Goal: Task Accomplishment & Management: Use online tool/utility

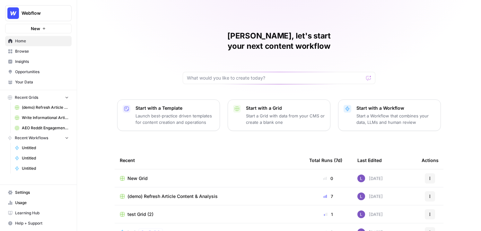
click at [34, 82] on span "Your Data" at bounding box center [42, 82] width 54 height 6
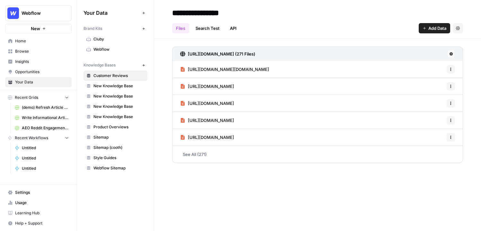
click at [109, 49] on span "Webflow" at bounding box center [118, 50] width 51 height 6
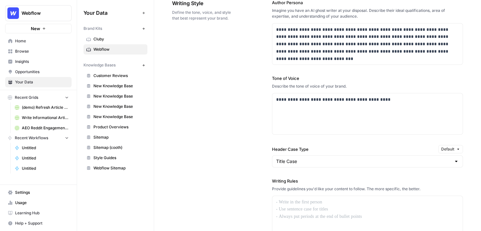
scroll to position [408, 0]
drag, startPoint x: 301, startPoint y: 178, endPoint x: 276, endPoint y: 178, distance: 25.1
click at [276, 178] on label "Writing Rules" at bounding box center [367, 181] width 191 height 6
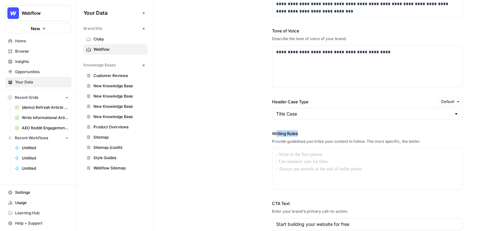
scroll to position [483, 0]
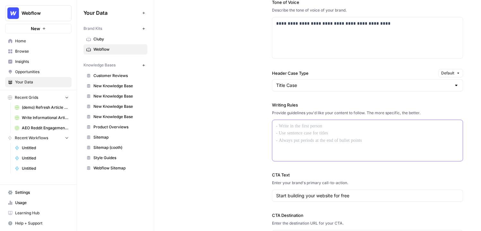
click at [318, 126] on p at bounding box center [367, 126] width 183 height 7
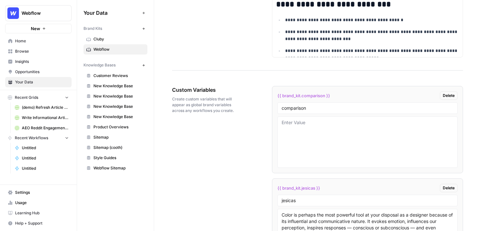
scroll to position [990, 0]
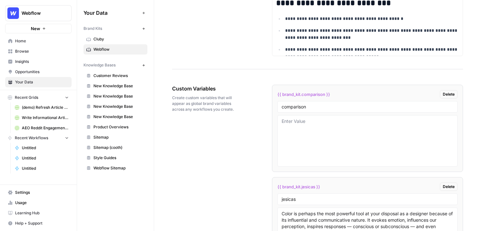
click at [100, 78] on span "Customer Reviews" at bounding box center [118, 76] width 51 height 6
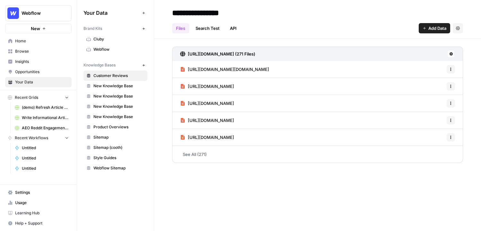
click at [143, 65] on icon "button" at bounding box center [144, 66] width 4 height 4
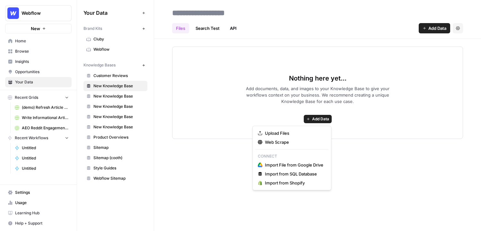
click at [317, 119] on span "Add Data" at bounding box center [320, 119] width 17 height 6
click at [271, 134] on span "Upload Files" at bounding box center [294, 133] width 58 height 6
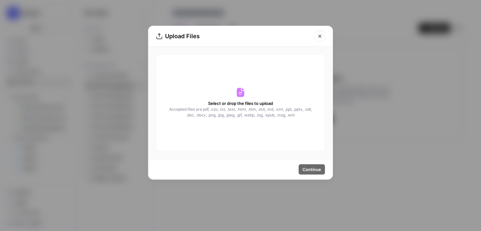
click at [319, 35] on icon "Close modal" at bounding box center [319, 36] width 5 height 5
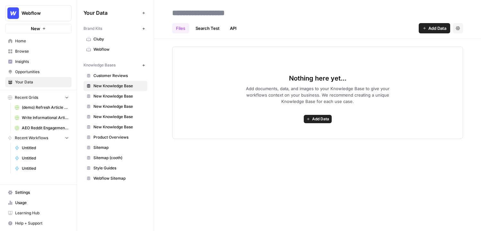
click at [322, 119] on span "Add Data" at bounding box center [320, 119] width 17 height 6
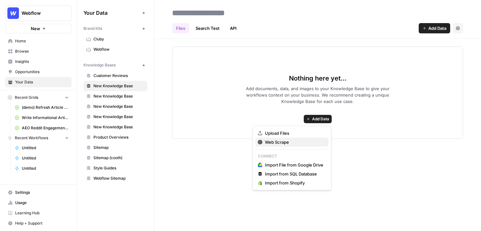
click at [279, 143] on span "Web Scrape" at bounding box center [294, 142] width 58 height 6
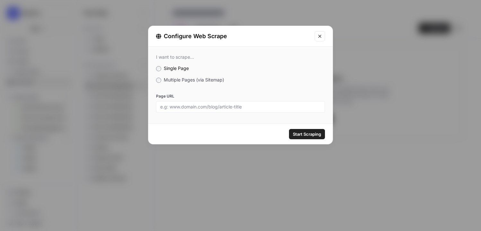
click at [169, 80] on span "Multiple Pages (via Sitemap)" at bounding box center [194, 79] width 60 height 5
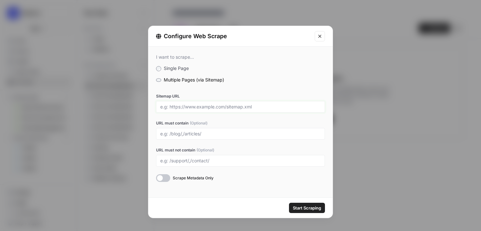
click at [168, 106] on input "Sitemap URL" at bounding box center [240, 107] width 161 height 6
drag, startPoint x: 162, startPoint y: 106, endPoint x: 216, endPoint y: 107, distance: 53.6
click at [216, 107] on input "Sitemap URL" at bounding box center [240, 107] width 161 height 6
click at [181, 134] on input "URL must contain (Optional)" at bounding box center [240, 134] width 161 height 6
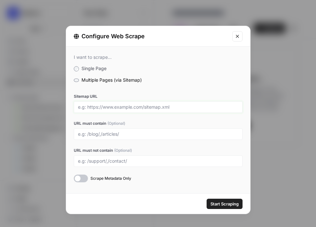
click at [103, 108] on input "Sitemap URL" at bounding box center [158, 107] width 161 height 6
paste input "https://www.videoscribe.co/sitemap-index.xml"
type input "https://www.videoscribe.co/sitemap-index.xml"
click at [112, 134] on input "URL must contain (Optional)" at bounding box center [158, 134] width 161 height 6
type input "blog"
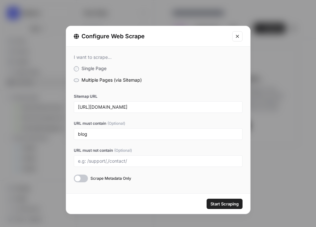
click at [216, 208] on button "Start Scraping" at bounding box center [225, 203] width 36 height 10
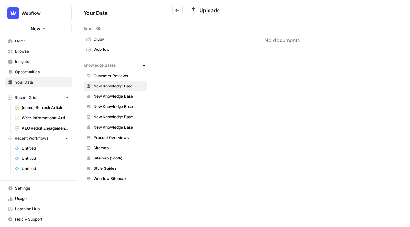
click at [173, 13] on button "Go back" at bounding box center [177, 10] width 10 height 10
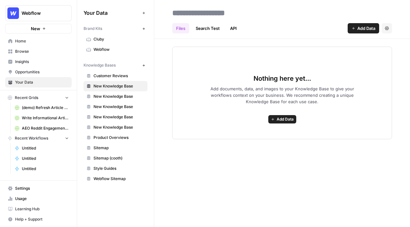
click at [27, 52] on span "Browse" at bounding box center [42, 51] width 54 height 6
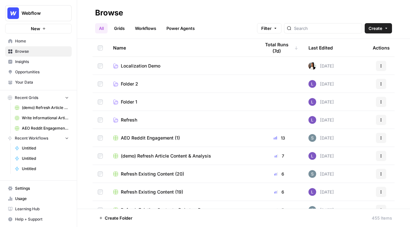
click at [144, 33] on link "Workflows" at bounding box center [145, 28] width 29 height 10
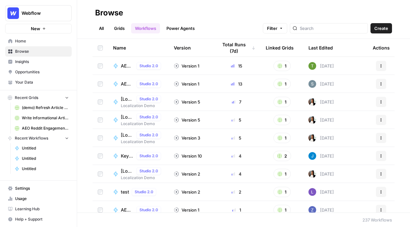
click at [377, 28] on span "Create" at bounding box center [381, 28] width 14 height 6
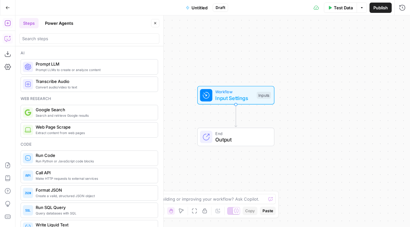
click at [10, 40] on icon "button" at bounding box center [7, 38] width 6 height 6
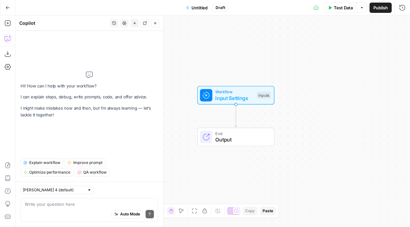
click at [377, 3] on button "Publish" at bounding box center [380, 8] width 22 height 10
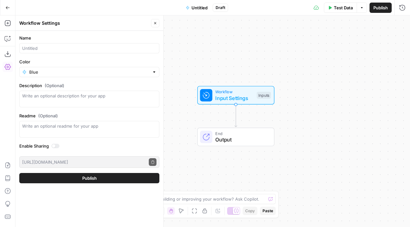
click at [81, 53] on div at bounding box center [89, 48] width 140 height 10
click at [4, 5] on button "Go Back" at bounding box center [8, 8] width 12 height 12
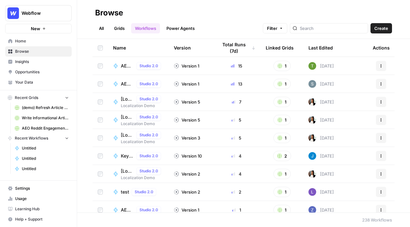
click at [124, 27] on link "Grids" at bounding box center [119, 28] width 18 height 10
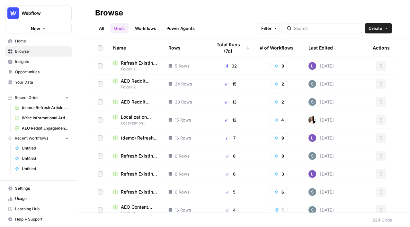
click at [377, 29] on button "Create" at bounding box center [378, 28] width 27 height 10
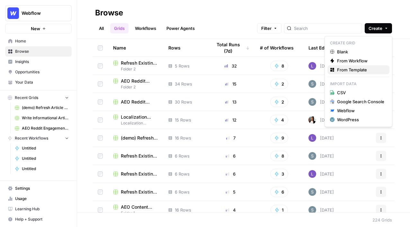
click at [334, 68] on div "From Template" at bounding box center [358, 69] width 57 height 6
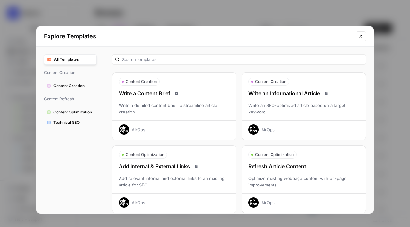
click at [285, 108] on div "Write an SEO-optimized article based on a target keyword" at bounding box center [304, 108] width 124 height 13
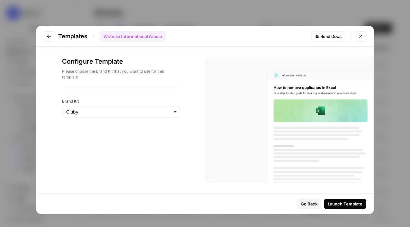
click at [126, 104] on label "Brand Kit" at bounding box center [120, 101] width 117 height 6
click at [126, 109] on input "Brand Kit" at bounding box center [120, 112] width 109 height 6
click at [130, 110] on input "Brand Kit" at bounding box center [120, 112] width 109 height 6
click at [125, 112] on input "Brand Kit" at bounding box center [120, 112] width 109 height 6
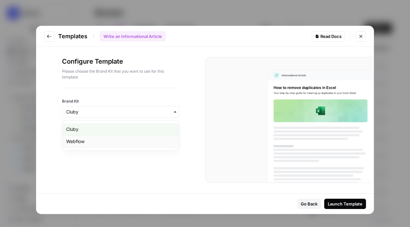
click at [113, 145] on div "Webflow" at bounding box center [120, 141] width 117 height 12
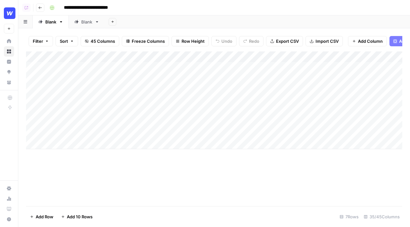
click at [84, 70] on div "Add Column" at bounding box center [214, 100] width 376 height 98
click at [136, 68] on textarea "**********" at bounding box center [99, 67] width 103 height 9
type textarea "**********"
click at [178, 26] on div "Add Sheet" at bounding box center [257, 21] width 305 height 13
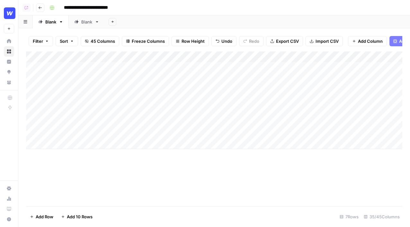
click at [215, 59] on div "Add Column" at bounding box center [214, 100] width 376 height 98
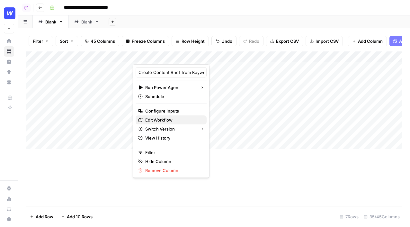
click at [164, 118] on span "Edit Workflow" at bounding box center [173, 120] width 56 height 6
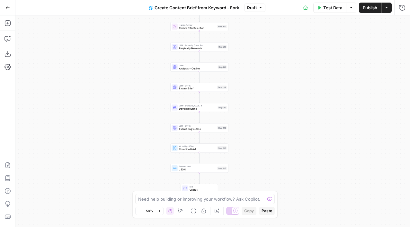
click at [386, 6] on icon "button" at bounding box center [386, 8] width 4 height 4
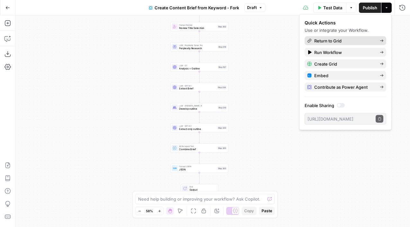
click at [350, 38] on span "Return to Grid" at bounding box center [344, 41] width 60 height 6
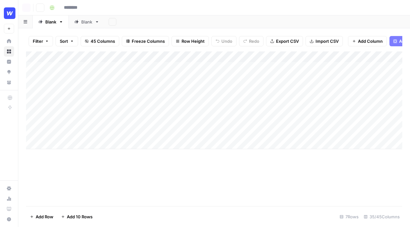
type input "**********"
click at [251, 69] on div "Add Column" at bounding box center [214, 100] width 376 height 98
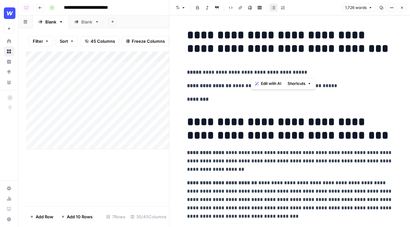
drag, startPoint x: 362, startPoint y: 70, endPoint x: 233, endPoint y: 38, distance: 133.0
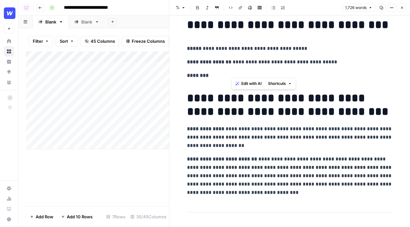
scroll to position [30, 0]
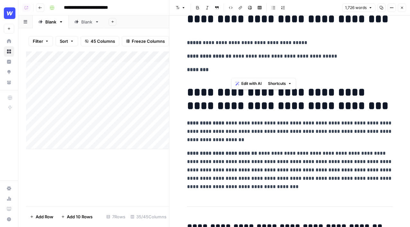
click at [269, 127] on p "**********" at bounding box center [290, 131] width 206 height 25
drag, startPoint x: 232, startPoint y: 140, endPoint x: 191, endPoint y: 126, distance: 43.2
click at [191, 126] on p "**********" at bounding box center [290, 131] width 206 height 25
click at [214, 154] on button "Edit with AI" at bounding box center [209, 151] width 31 height 8
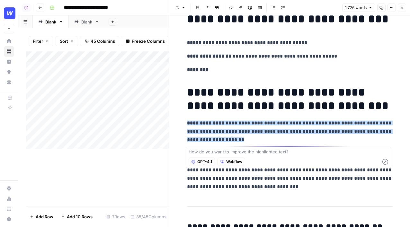
click at [236, 139] on p "**********" at bounding box center [290, 131] width 206 height 25
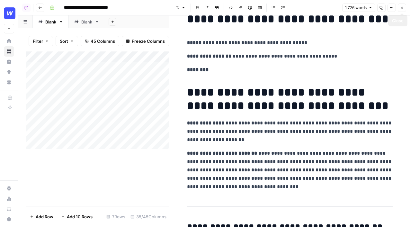
drag, startPoint x: 401, startPoint y: 8, endPoint x: 345, endPoint y: 109, distance: 114.9
click at [347, 106] on div "**********" at bounding box center [289, 113] width 241 height 227
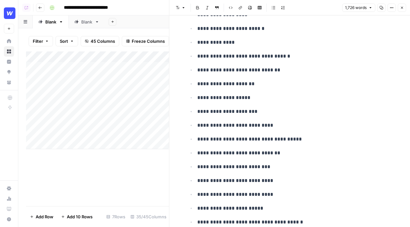
scroll to position [3641, 0]
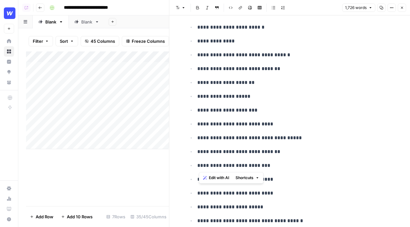
drag, startPoint x: 285, startPoint y: 165, endPoint x: 198, endPoint y: 98, distance: 109.3
click at [198, 98] on ul "**********" at bounding box center [290, 96] width 206 height 340
click at [405, 8] on button "Close" at bounding box center [402, 8] width 8 height 8
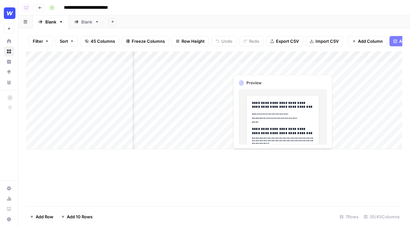
scroll to position [0, 65]
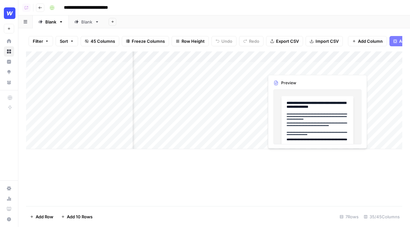
click at [338, 70] on div "Add Column" at bounding box center [214, 100] width 376 height 98
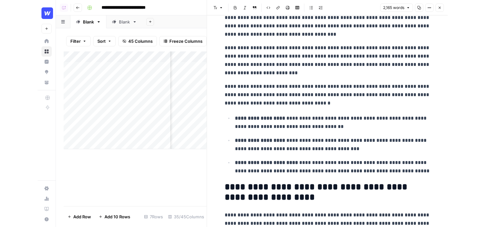
scroll to position [219, 0]
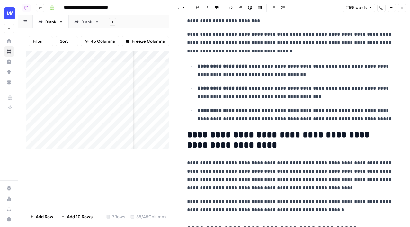
click at [401, 7] on icon "button" at bounding box center [402, 8] width 2 height 2
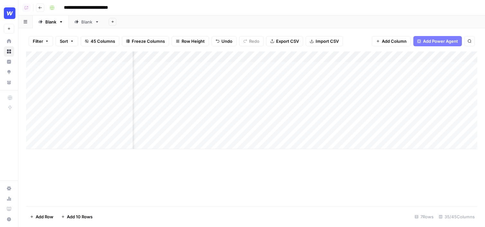
click at [410, 37] on button "Add Power Agent" at bounding box center [437, 41] width 48 height 10
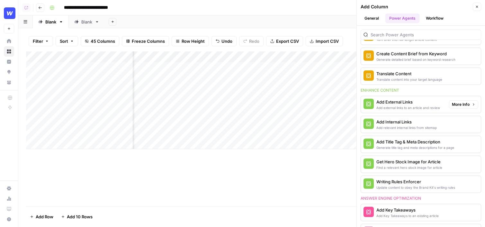
scroll to position [115, 0]
click at [395, 123] on div "Add Internal Links" at bounding box center [406, 121] width 60 height 6
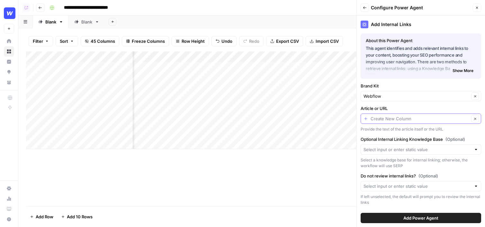
click at [381, 120] on input "Article or URL" at bounding box center [419, 118] width 99 height 6
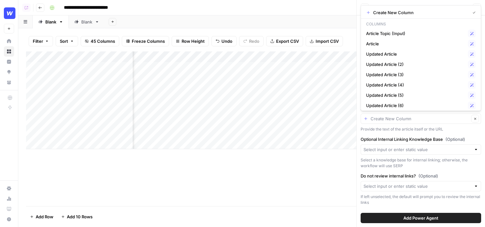
scroll to position [0, 140]
click at [399, 44] on span "Article" at bounding box center [415, 43] width 99 height 6
type input "Article"
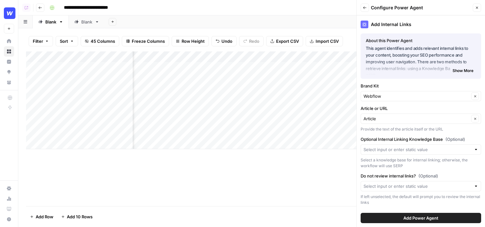
scroll to position [0, 0]
click at [393, 152] on input "Optional Internal Linking Knowledge Base (Optional)" at bounding box center [417, 149] width 108 height 6
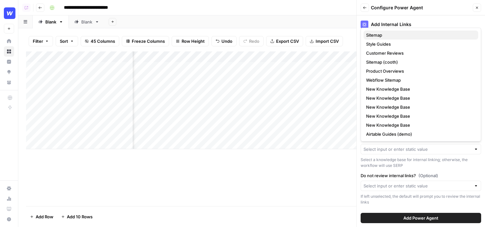
click at [385, 33] on span "Sitemap" at bounding box center [419, 35] width 107 height 6
type input "Sitemap"
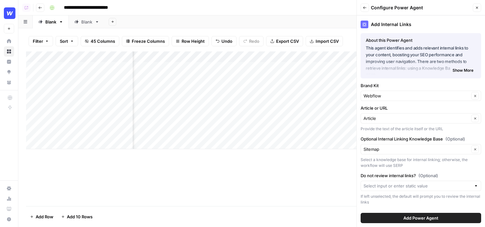
click at [410, 218] on span "Add Power Agent" at bounding box center [420, 218] width 35 height 6
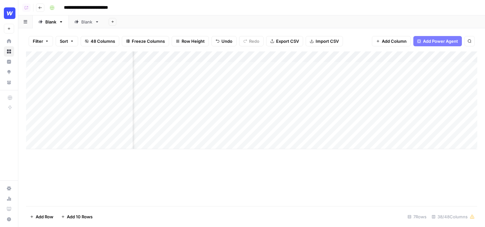
scroll to position [0, 2144]
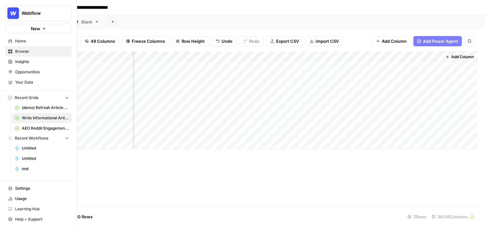
click at [30, 62] on span "Insights" at bounding box center [42, 62] width 54 height 6
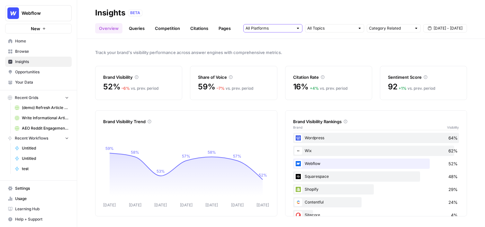
click at [292, 27] on input "text" at bounding box center [269, 28] width 48 height 6
click at [141, 30] on link "Queries" at bounding box center [136, 28] width 23 height 10
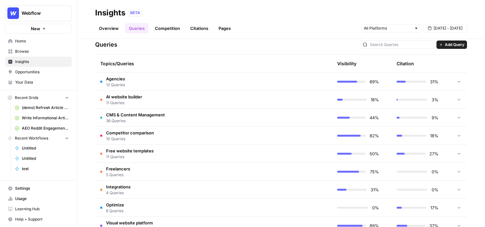
scroll to position [142, 0]
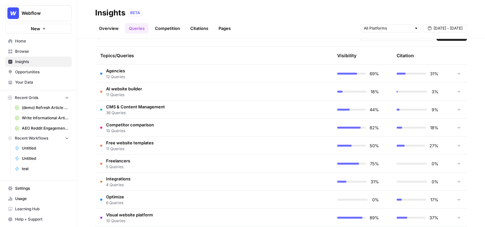
click at [146, 75] on td "Agencies 12 Queries" at bounding box center [183, 74] width 176 height 18
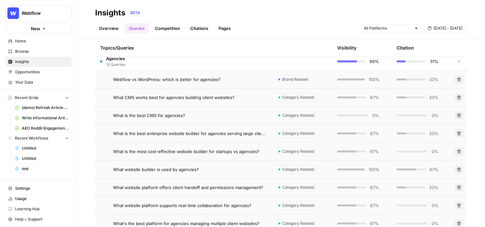
scroll to position [154, 0]
click at [200, 81] on span "Webflow vs WordPress: which is better for agencies?" at bounding box center [166, 79] width 107 height 6
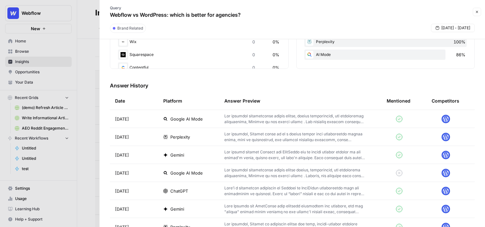
scroll to position [147, 0]
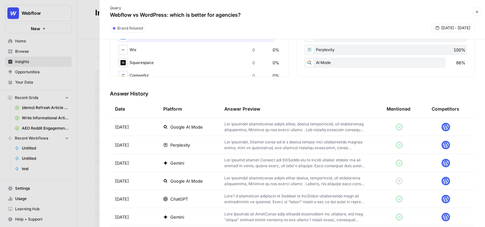
click at [319, 120] on td at bounding box center [300, 127] width 162 height 18
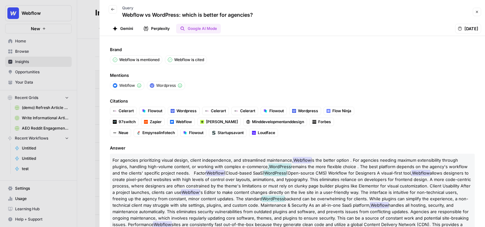
scroll to position [6, 0]
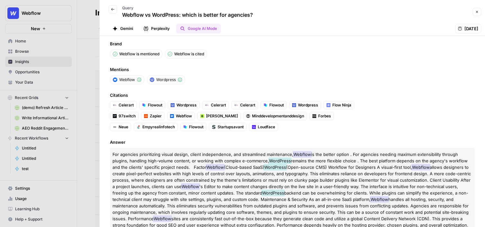
drag, startPoint x: 208, startPoint y: 78, endPoint x: 93, endPoint y: 79, distance: 115.0
click at [93, 79] on div "Insights BETA Overview Queries Competition Citations Pages Sep 25 - Oct 1 Explo…" at bounding box center [281, 113] width 408 height 227
click at [135, 94] on span "Citations" at bounding box center [292, 95] width 365 height 6
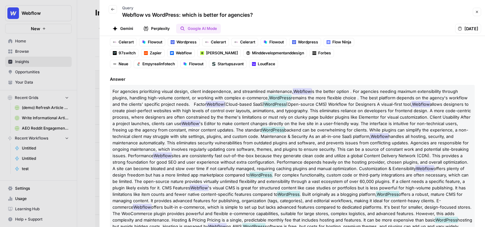
scroll to position [70, 0]
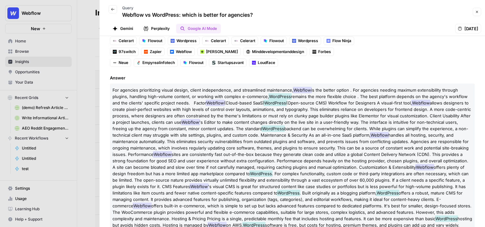
click at [410, 14] on button "Close" at bounding box center [476, 12] width 8 height 8
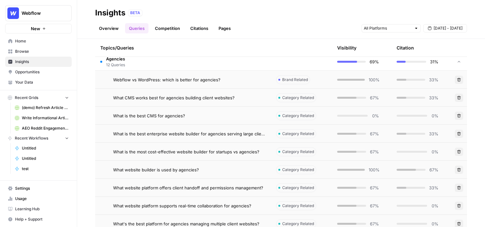
click at [189, 56] on div "Topics/Queries" at bounding box center [182, 48] width 165 height 18
click at [192, 59] on td "Agencies 12 Queries" at bounding box center [183, 62] width 176 height 18
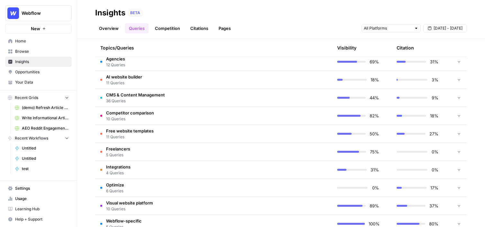
click at [196, 28] on link "Citations" at bounding box center [199, 28] width 26 height 10
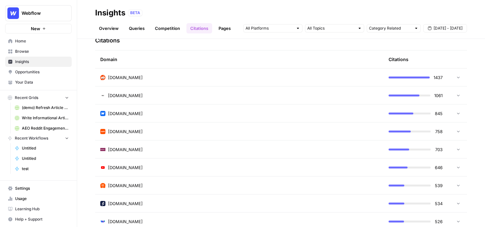
scroll to position [158, 0]
click at [180, 93] on div "wix.com" at bounding box center [239, 95] width 278 height 6
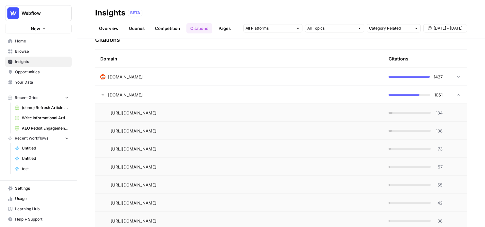
click at [410, 111] on span "134" at bounding box center [438, 113] width 8 height 6
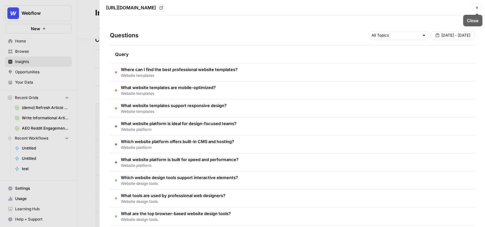
click at [410, 7] on button "Close" at bounding box center [476, 8] width 8 height 8
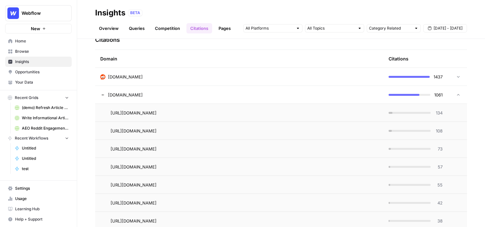
click at [224, 24] on link "Pages" at bounding box center [225, 28] width 20 height 10
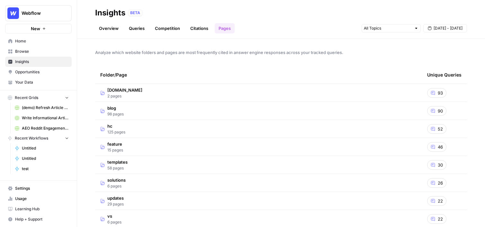
click at [129, 113] on td "blog 98 pages" at bounding box center [258, 111] width 327 height 18
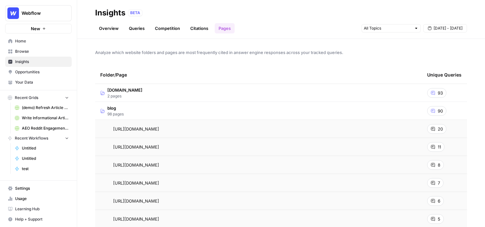
click at [410, 129] on div "20" at bounding box center [436, 129] width 19 height 10
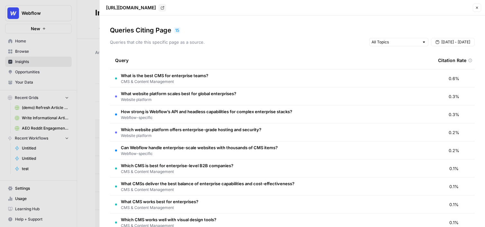
click at [410, 5] on button "Close" at bounding box center [476, 8] width 8 height 8
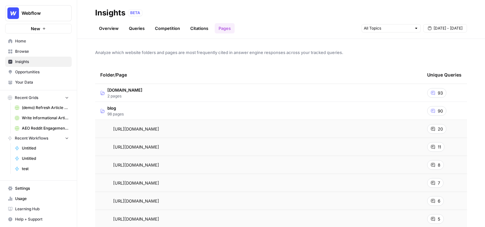
click at [22, 68] on link "Opportunities" at bounding box center [38, 72] width 66 height 10
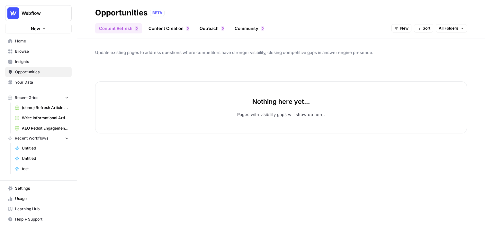
click at [399, 27] on button "New" at bounding box center [401, 28] width 20 height 8
click at [407, 60] on span "In Progress" at bounding box center [417, 60] width 26 height 6
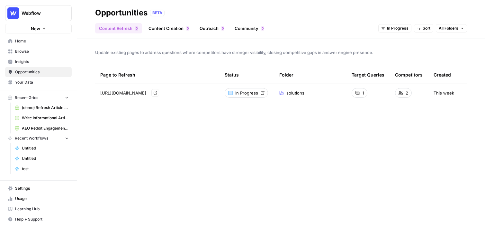
drag, startPoint x: 99, startPoint y: 92, endPoint x: 185, endPoint y: 93, distance: 86.4
click at [185, 93] on td "https://webflow.com/solutions/agencies Go to page" at bounding box center [157, 93] width 124 height 18
click at [22, 50] on span "Browse" at bounding box center [42, 51] width 54 height 6
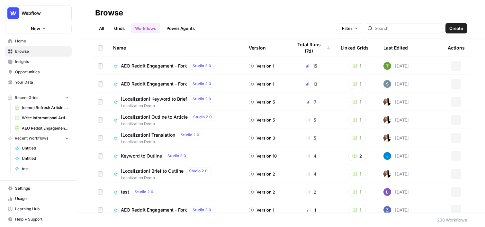
click at [122, 28] on link "Grids" at bounding box center [119, 28] width 18 height 10
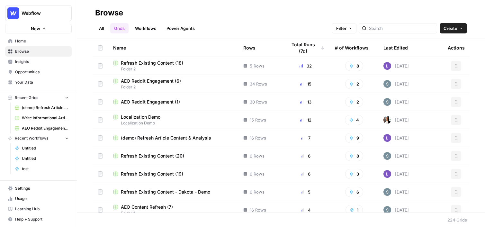
click at [153, 65] on span "Refresh Existing Content (18)" at bounding box center [152, 63] width 62 height 6
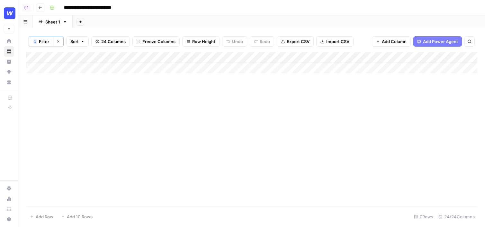
click at [37, 9] on button "Go back" at bounding box center [40, 8] width 8 height 8
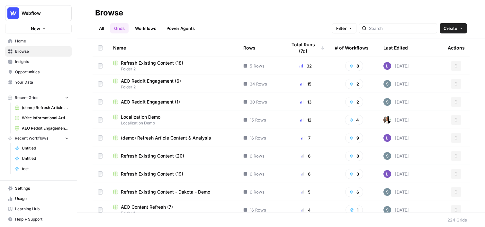
click at [154, 157] on span "Refresh Existing Content (20)" at bounding box center [152, 156] width 63 height 6
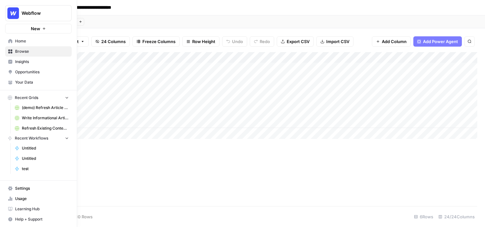
click at [17, 72] on span "Opportunities" at bounding box center [42, 72] width 54 height 6
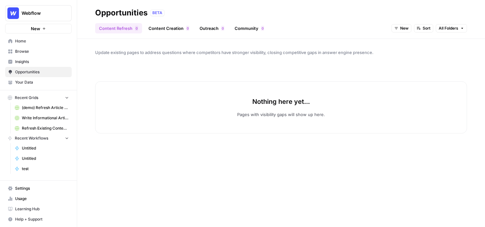
drag, startPoint x: 162, startPoint y: 31, endPoint x: 172, endPoint y: 30, distance: 9.4
click at [162, 31] on link "Content Creation 0" at bounding box center [169, 28] width 48 height 10
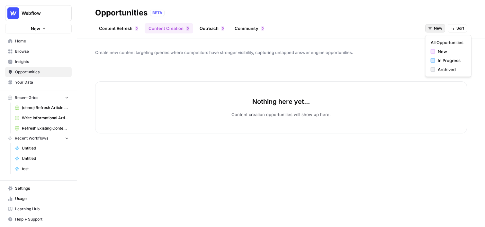
click at [410, 29] on button "New" at bounding box center [435, 28] width 20 height 8
click at [410, 43] on span "All Opportunities" at bounding box center [446, 42] width 33 height 6
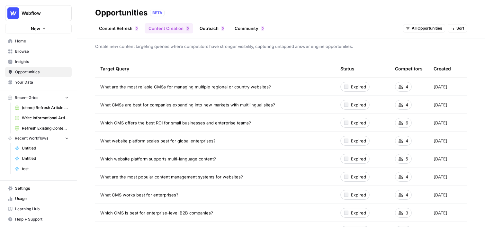
scroll to position [6, 0]
click at [212, 29] on link "Outreach 0" at bounding box center [212, 28] width 32 height 10
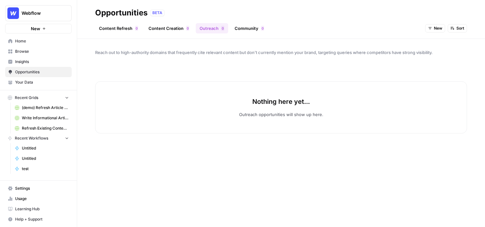
click at [410, 34] on header "Opportunities BETA Content Refresh 0 Content Creation 0 Outreach 0 Community 0 …" at bounding box center [281, 19] width 408 height 39
click at [410, 31] on span "New" at bounding box center [438, 28] width 8 height 6
click at [171, 30] on link "Content Creation 0" at bounding box center [169, 28] width 48 height 10
click at [24, 51] on span "Browse" at bounding box center [42, 51] width 54 height 6
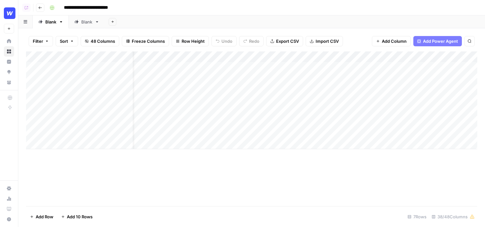
scroll to position [0, 22]
click at [460, 59] on div "Add Column" at bounding box center [251, 100] width 451 height 98
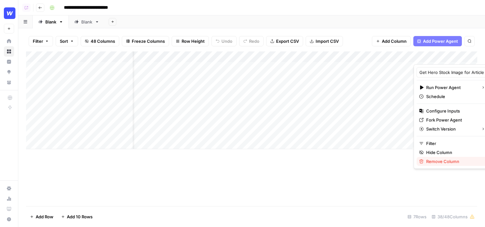
click at [432, 161] on span "Remove Column" at bounding box center [454, 161] width 56 height 6
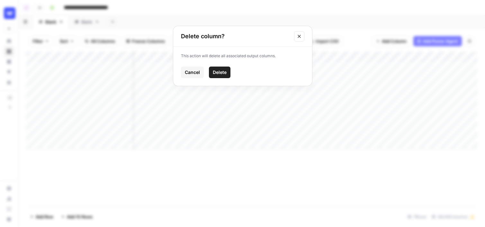
click at [221, 74] on span "Delete" at bounding box center [220, 72] width 14 height 6
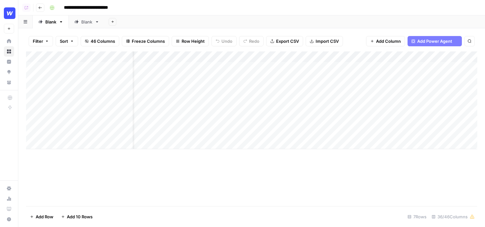
click at [442, 43] on span "Add Power Agent" at bounding box center [434, 41] width 35 height 6
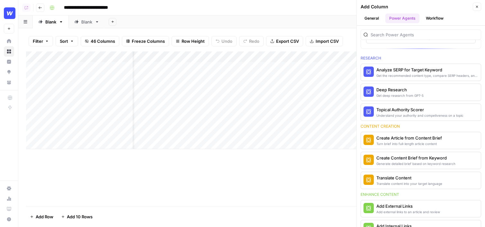
scroll to position [133, 0]
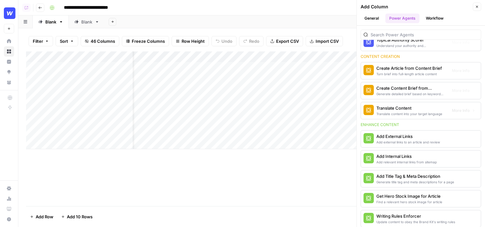
click at [432, 19] on button "Workflow" at bounding box center [434, 18] width 25 height 10
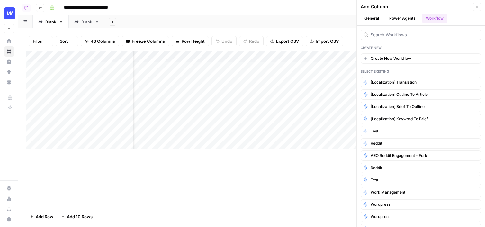
scroll to position [0, 110]
click at [404, 59] on span "Create New Workflow" at bounding box center [390, 59] width 40 height 6
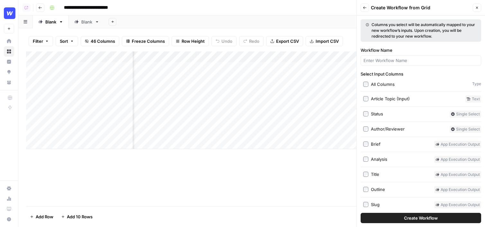
click at [372, 54] on div "Workflow Name" at bounding box center [420, 56] width 120 height 19
click at [383, 59] on input "Workflow Name" at bounding box center [420, 60] width 115 height 6
type input "pic"
click at [474, 218] on button "Create Workflow" at bounding box center [420, 218] width 120 height 10
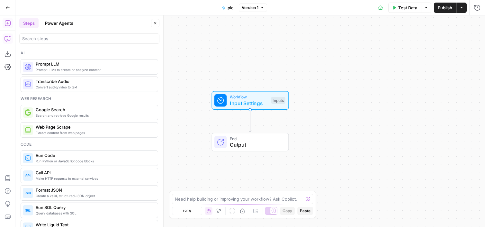
click at [11, 38] on button "Copilot" at bounding box center [8, 38] width 10 height 10
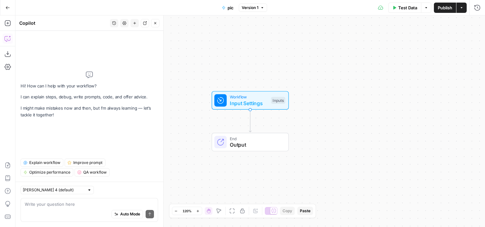
click at [2, 24] on div "Add Steps Copilot Download as JSON Settings Import JSON AirOps Academy Help Giv…" at bounding box center [7, 120] width 15 height 211
click at [3, 23] on button "Add Steps" at bounding box center [8, 23] width 10 height 10
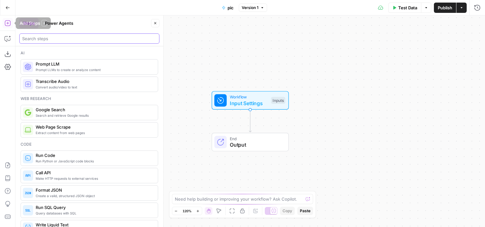
click at [42, 36] on input "search" at bounding box center [89, 38] width 134 height 6
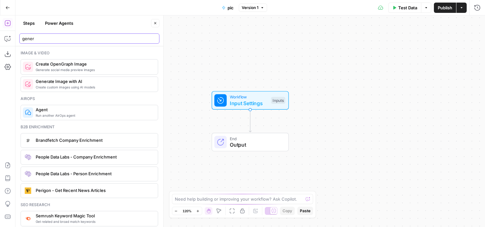
type input "gener"
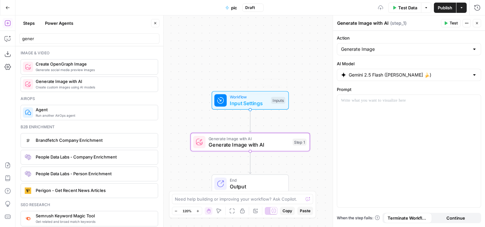
click at [449, 4] on span "Publish" at bounding box center [444, 7] width 14 height 6
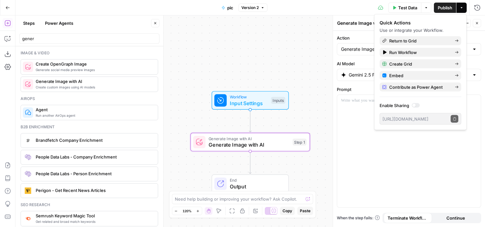
click at [227, 144] on span "Generate Image with AI" at bounding box center [248, 145] width 81 height 8
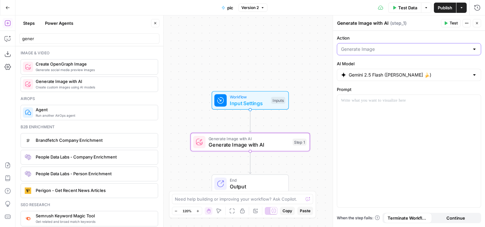
click at [397, 50] on input "Action" at bounding box center [405, 49] width 128 height 6
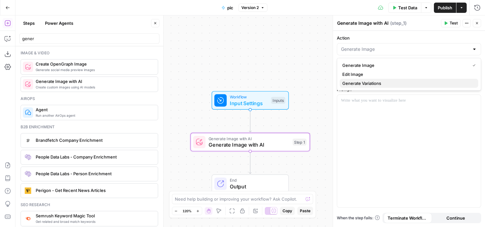
click at [369, 79] on button "Generate Variations" at bounding box center [408, 83] width 138 height 9
type input "Generate Variations"
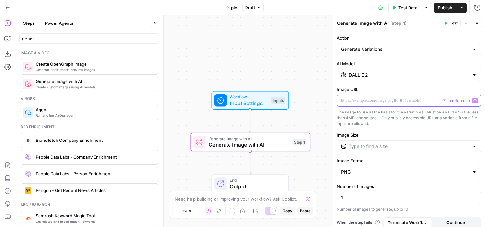
click at [355, 100] on p at bounding box center [409, 100] width 136 height 6
click at [357, 101] on p at bounding box center [409, 100] width 136 height 6
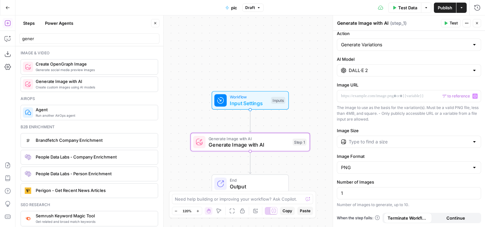
click at [434, 8] on button "Publish" at bounding box center [445, 8] width 22 height 10
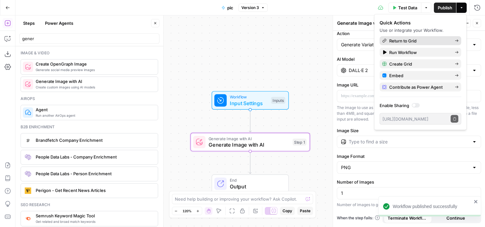
click at [401, 39] on span "Return to Grid" at bounding box center [419, 41] width 60 height 6
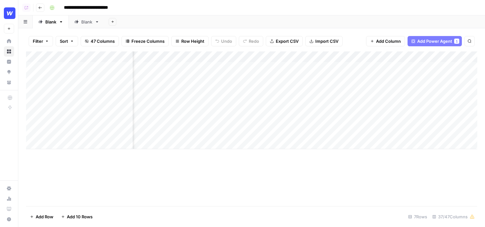
scroll to position [0, 722]
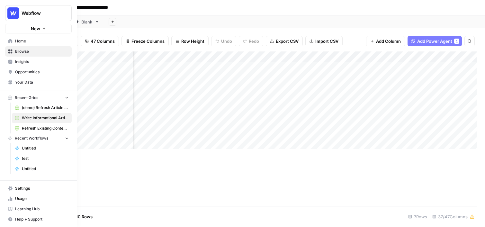
click at [15, 71] on span "Opportunities" at bounding box center [42, 72] width 54 height 6
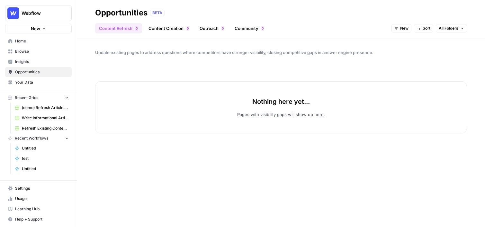
click at [240, 26] on link "Community 0" at bounding box center [249, 28] width 37 height 10
click at [219, 27] on link "Outreach 0" at bounding box center [212, 28] width 32 height 10
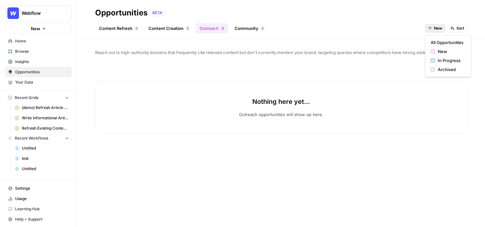
click at [436, 30] on span "New" at bounding box center [438, 28] width 8 height 6
click at [440, 42] on span "All Opportunities" at bounding box center [446, 42] width 33 height 6
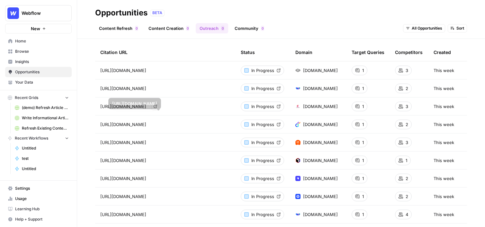
scroll to position [23, 0]
click at [26, 51] on span "Browse" at bounding box center [42, 51] width 54 height 6
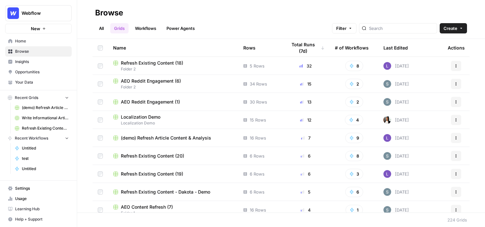
scroll to position [102, 0]
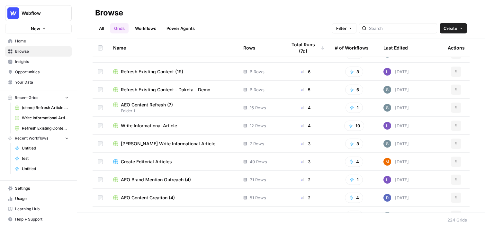
click at [171, 180] on span "AEO Brand Mention Outreach (4)" at bounding box center [156, 179] width 70 height 6
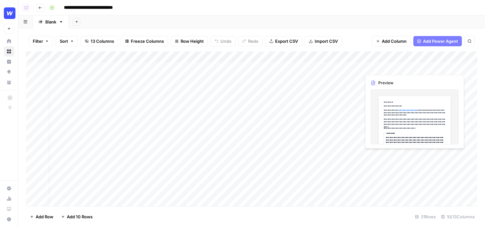
scroll to position [0, 38]
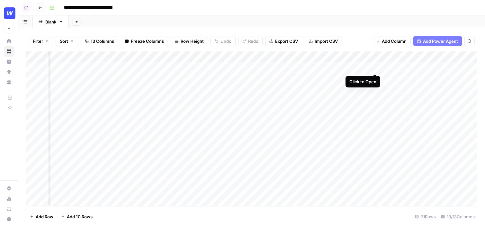
click at [375, 67] on div "Add Column" at bounding box center [251, 128] width 451 height 154
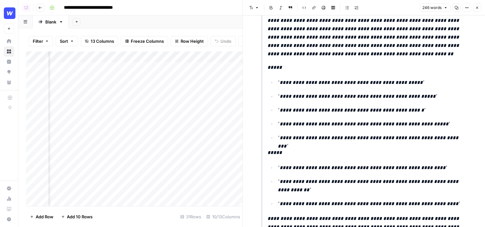
scroll to position [129, 0]
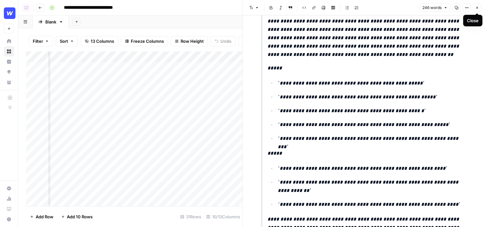
click at [477, 6] on icon "button" at bounding box center [477, 8] width 4 height 4
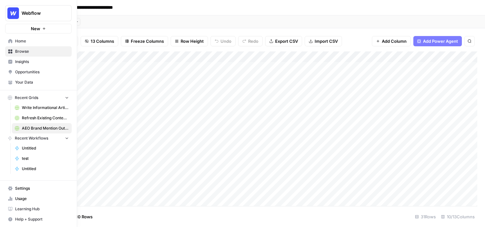
click at [24, 69] on span "Opportunities" at bounding box center [42, 72] width 54 height 6
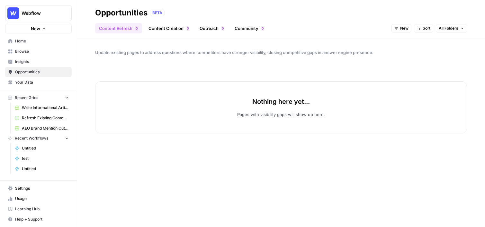
click at [260, 35] on header "Opportunities BETA Content Refresh 0 Content Creation 0 Outreach 0 Community 0 …" at bounding box center [281, 19] width 408 height 39
click at [239, 35] on header "Opportunities BETA Content Refresh 0 Content Creation 0 Outreach 0 Community 0 …" at bounding box center [281, 19] width 408 height 39
click at [242, 33] on link "Community 0" at bounding box center [249, 28] width 37 height 10
click at [440, 31] on span "New" at bounding box center [438, 28] width 8 height 6
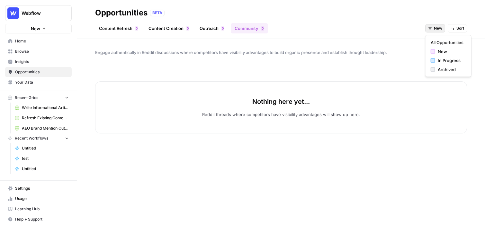
click at [439, 36] on div "All Opportunities New In Progress Archived" at bounding box center [448, 56] width 46 height 42
click at [439, 39] on button "All Opportunities" at bounding box center [448, 42] width 40 height 9
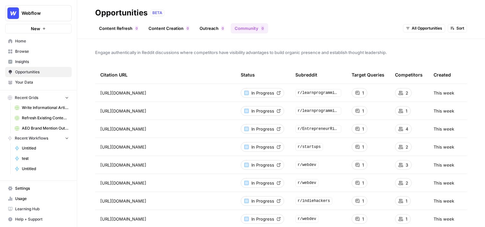
click at [29, 53] on span "Browse" at bounding box center [42, 51] width 54 height 6
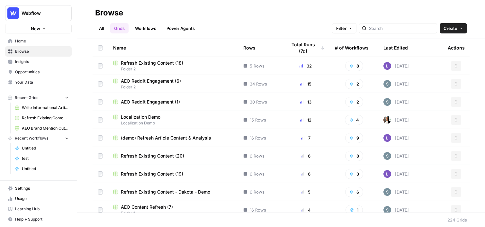
click at [155, 78] on span "AEO Reddit Engagement (6)" at bounding box center [151, 81] width 60 height 6
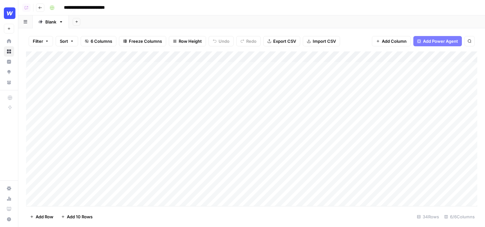
click at [361, 56] on div "Add Column" at bounding box center [251, 128] width 451 height 154
click at [361, 56] on div at bounding box center [438, 57] width 228 height 13
click at [400, 58] on div at bounding box center [438, 57] width 228 height 13
click at [401, 86] on div "Add Column" at bounding box center [251, 128] width 451 height 154
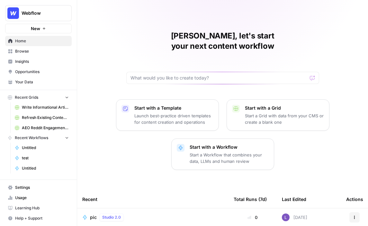
click at [30, 53] on span "Browse" at bounding box center [42, 51] width 54 height 6
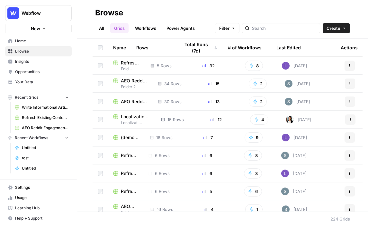
click at [142, 26] on link "Workflows" at bounding box center [145, 28] width 29 height 10
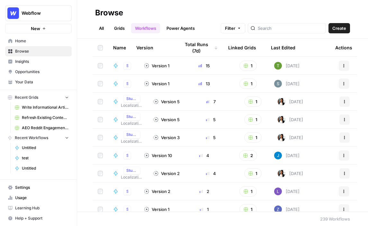
click at [333, 27] on span "Create" at bounding box center [339, 28] width 14 height 6
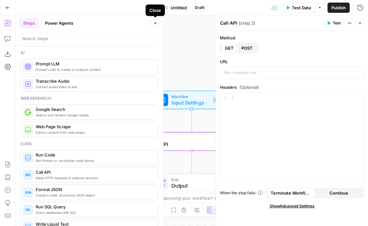
click at [155, 24] on icon "button" at bounding box center [155, 23] width 4 height 4
